Goal: Task Accomplishment & Management: Complete application form

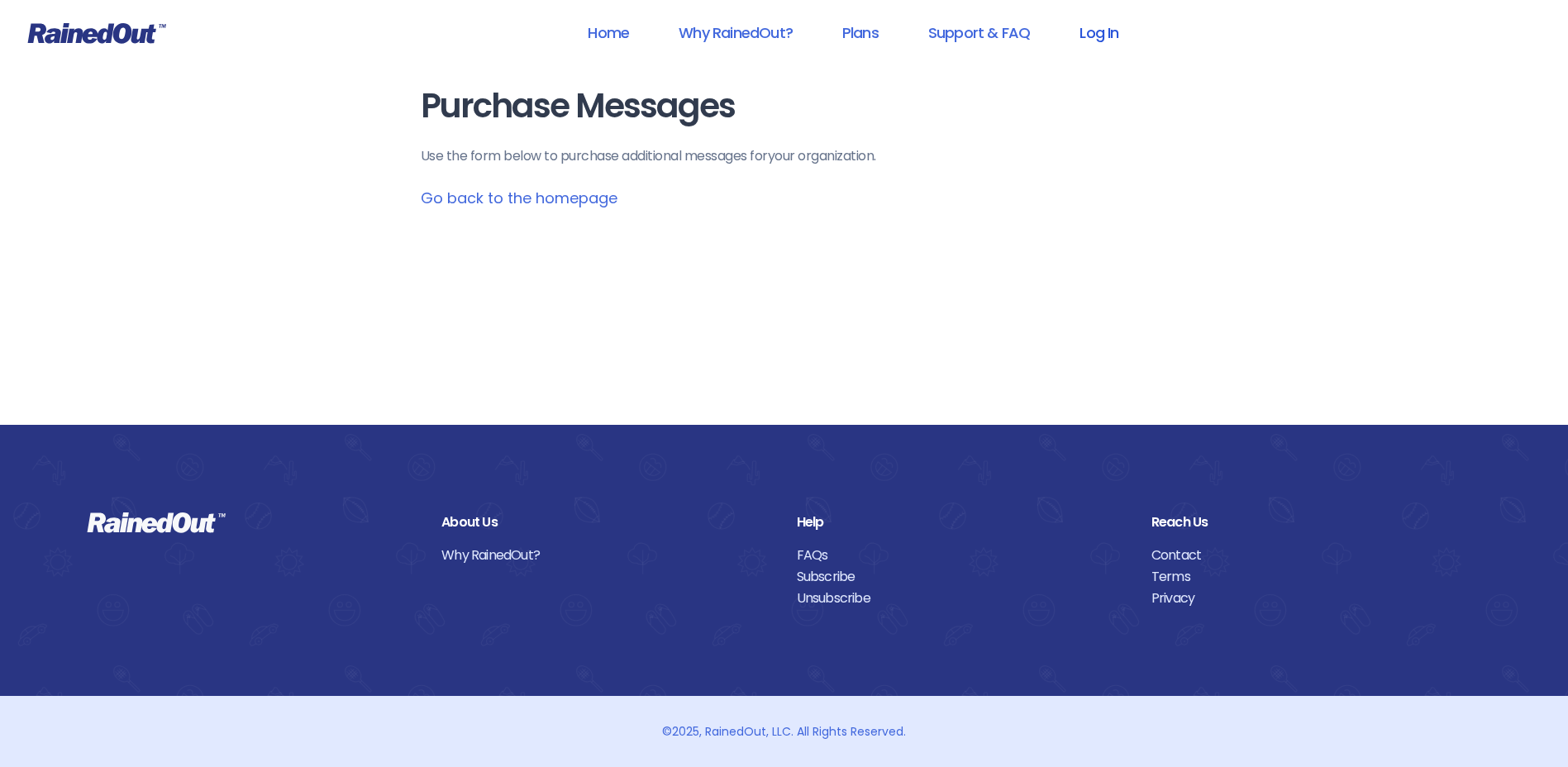
click at [1119, 39] on link "Log In" at bounding box center [1099, 33] width 82 height 38
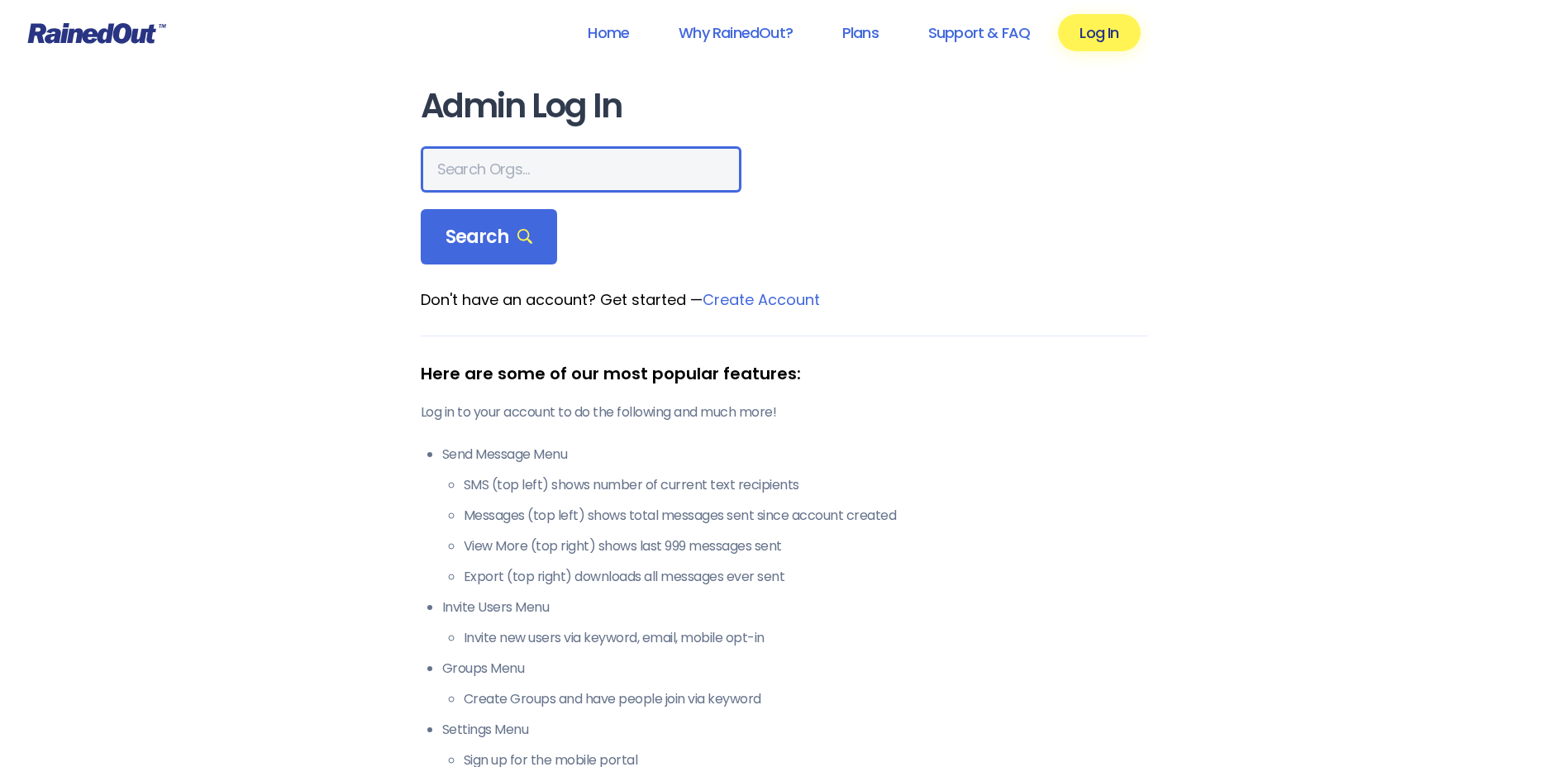
click at [531, 151] on input "text" at bounding box center [581, 169] width 321 height 47
type input "hfah"
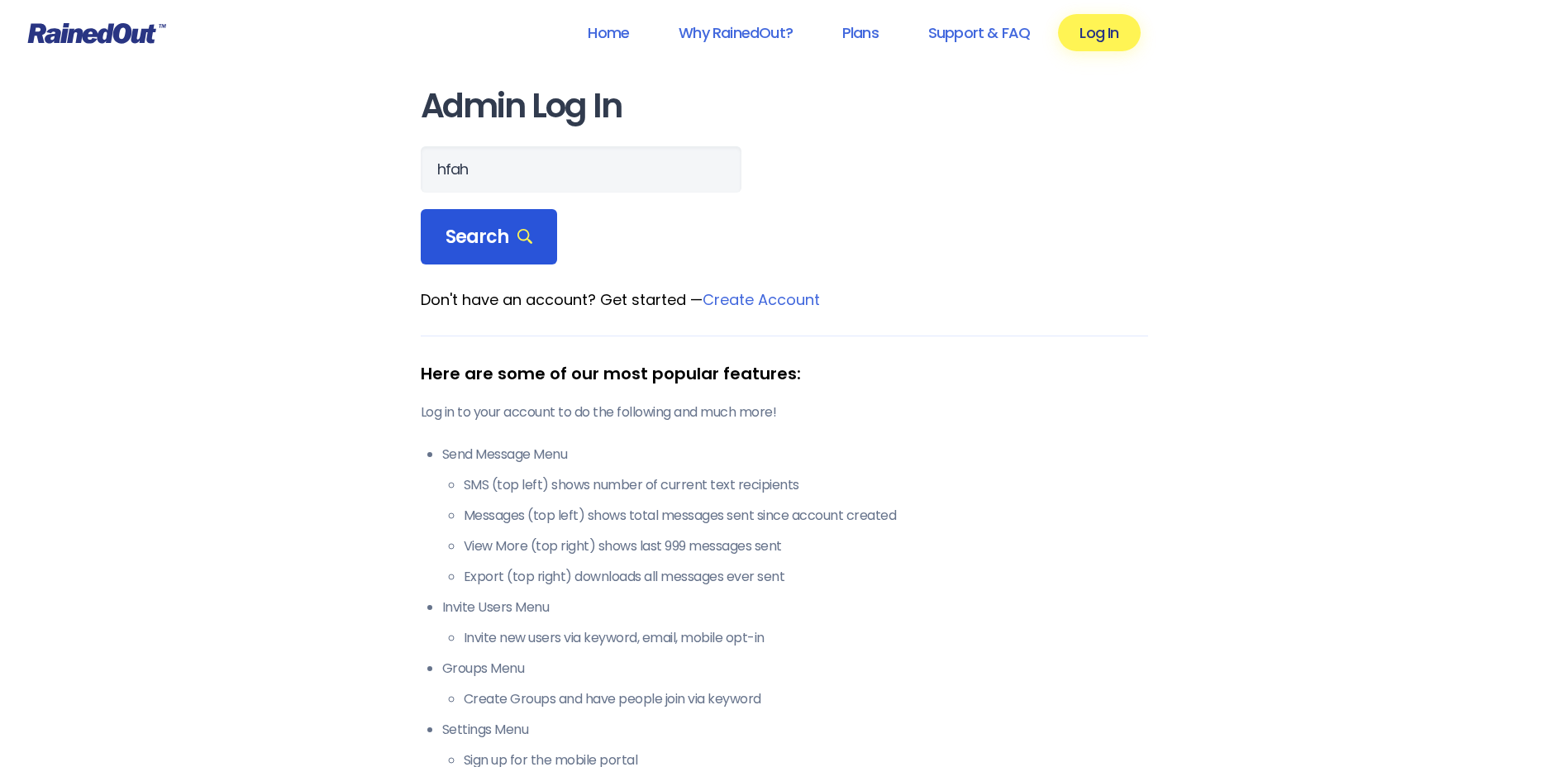
click at [461, 241] on span "Search" at bounding box center [488, 238] width 88 height 23
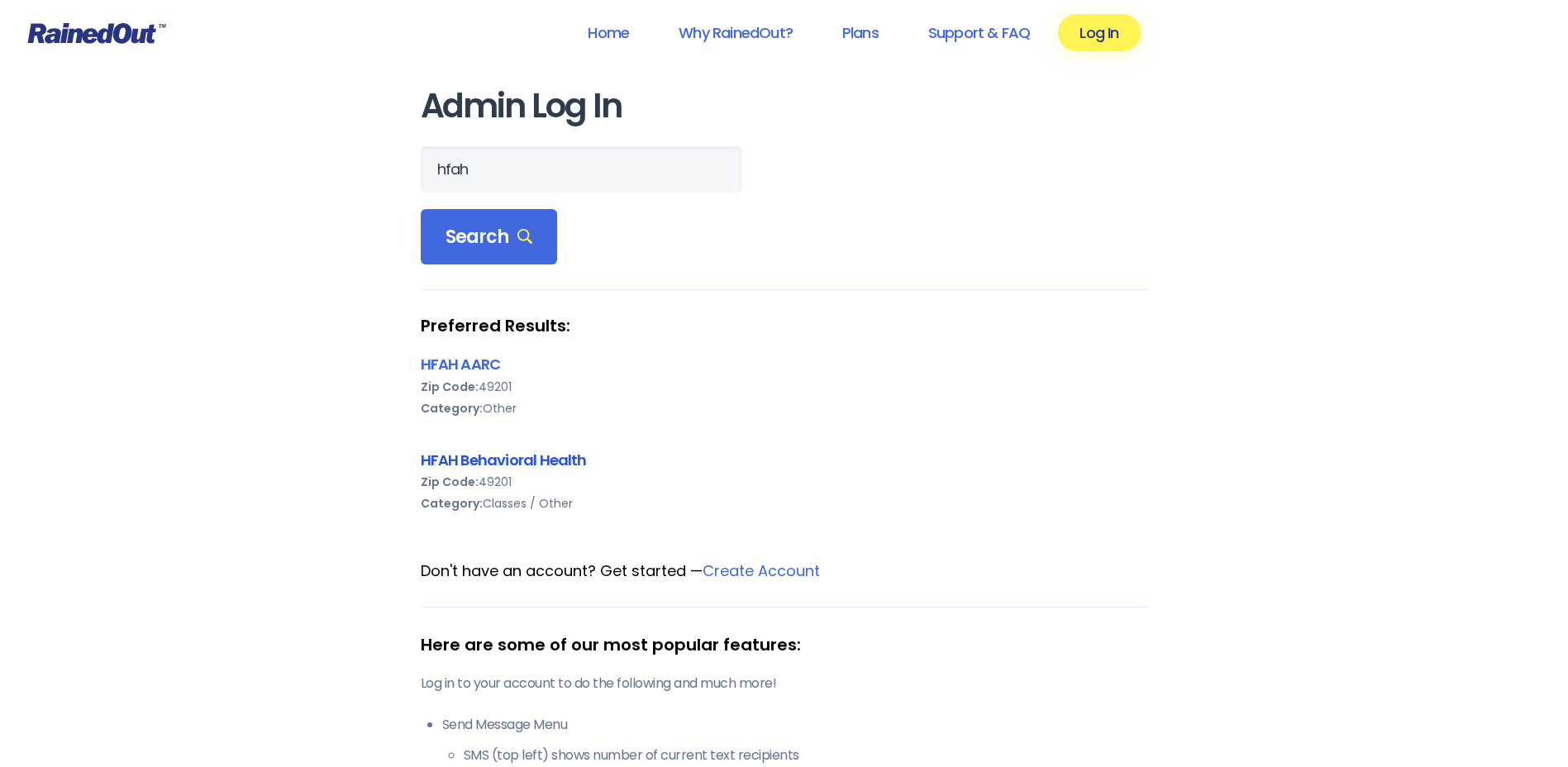
click at [509, 461] on link "HFAH Behavioral Health" at bounding box center [503, 459] width 166 height 21
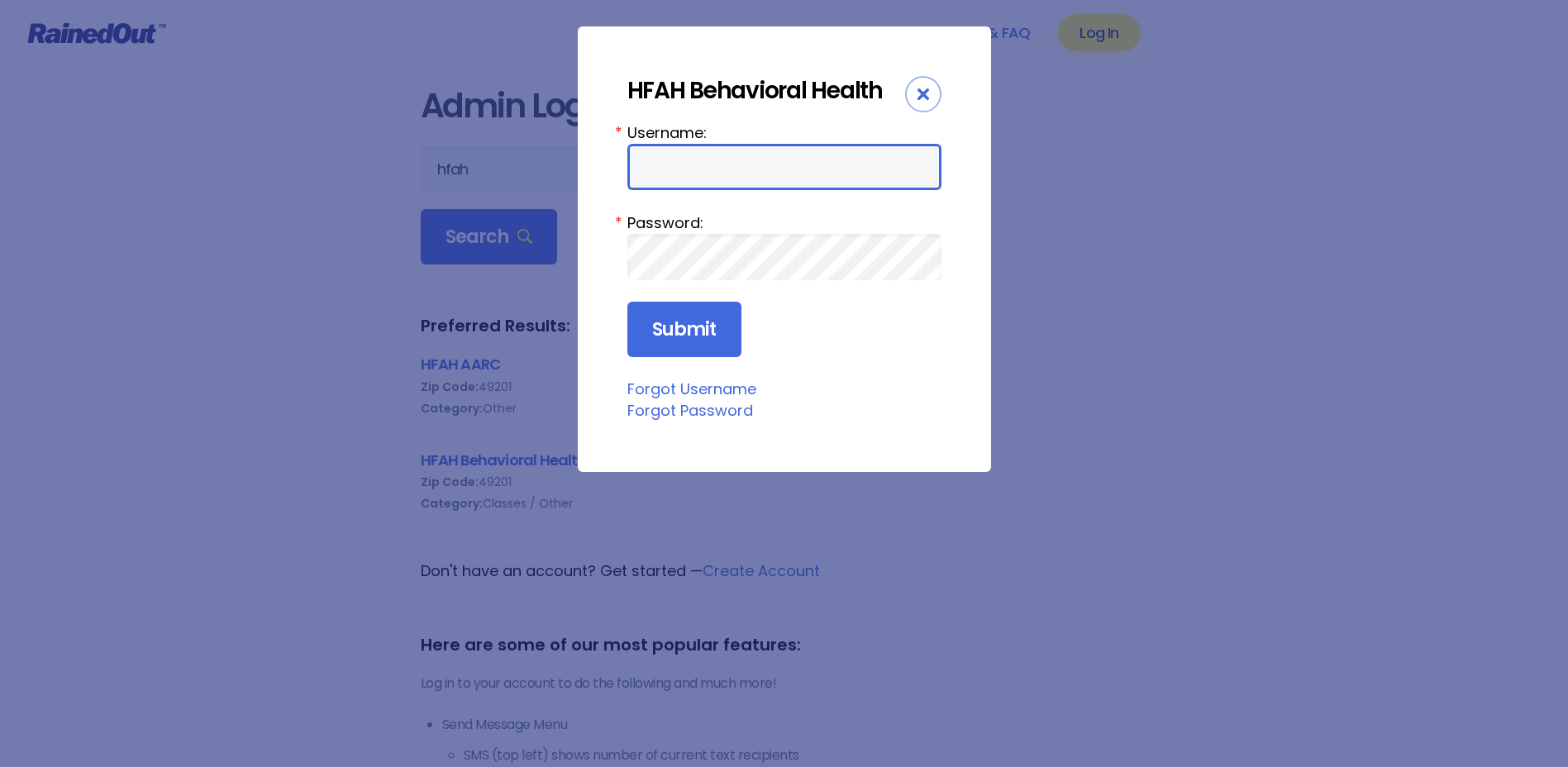
type input "chargenurse"
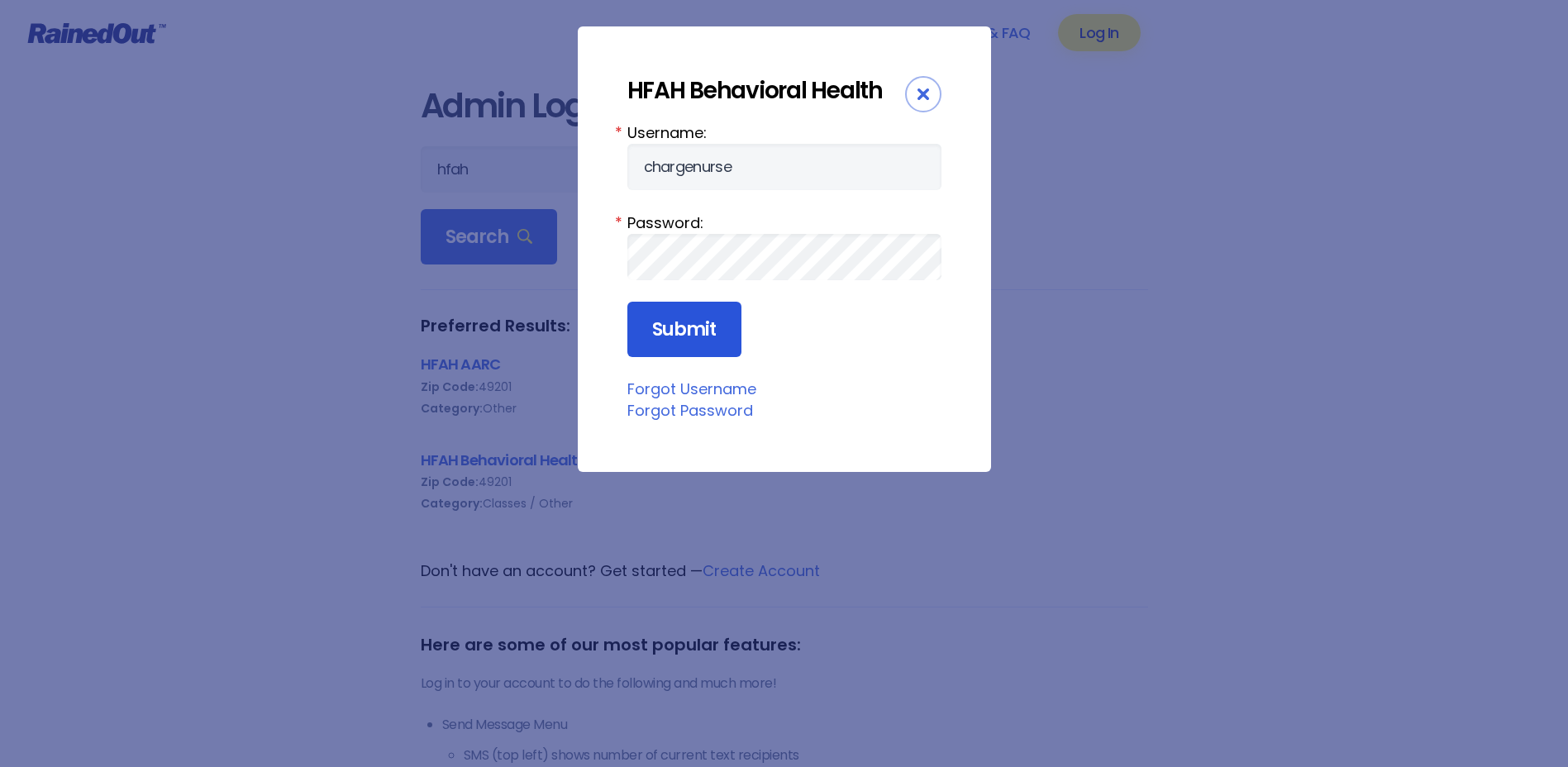
click at [696, 331] on input "Submit" at bounding box center [684, 329] width 114 height 56
